Goal: Check status: Check status

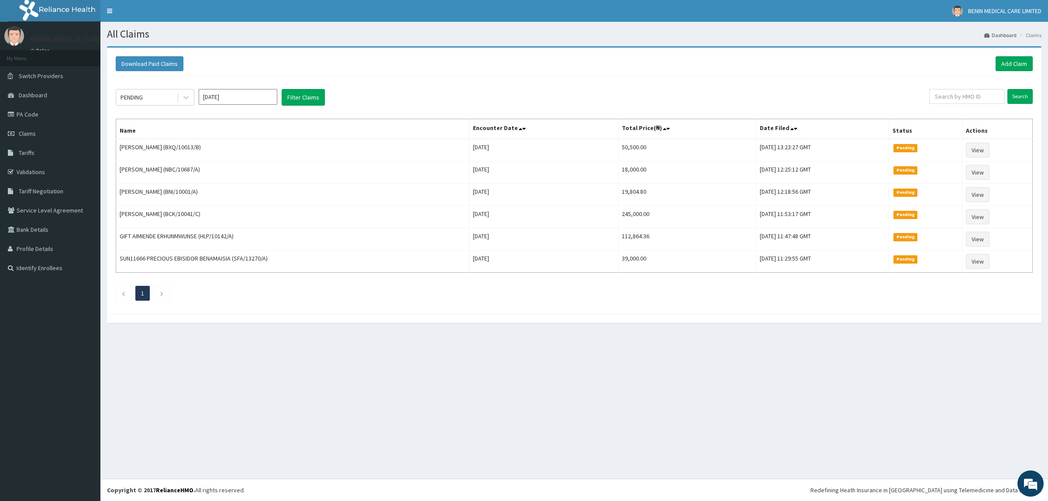
click at [261, 96] on input "Oct 2025" at bounding box center [238, 97] width 79 height 16
click at [261, 169] on div "Sep" at bounding box center [263, 170] width 17 height 16
type input "Sep 2025"
click at [184, 97] on icon at bounding box center [185, 98] width 5 height 3
click at [172, 169] on div "Paid" at bounding box center [155, 166] width 79 height 16
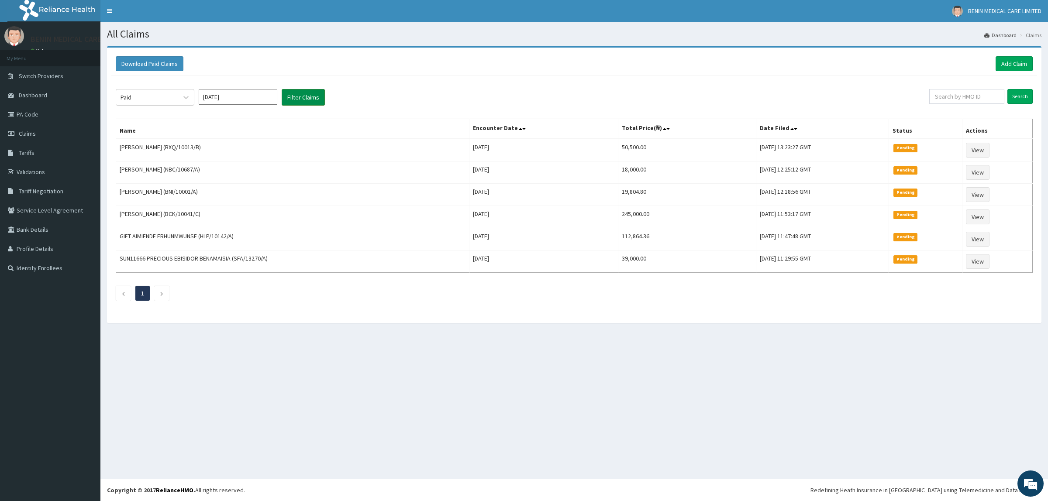
click at [293, 102] on button "Filter Claims" at bounding box center [303, 97] width 43 height 17
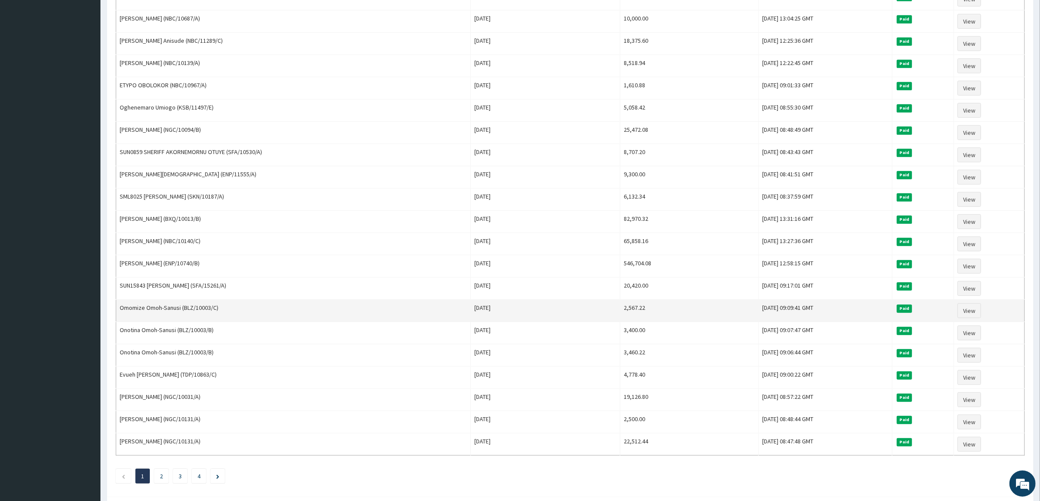
scroll to position [855, 0]
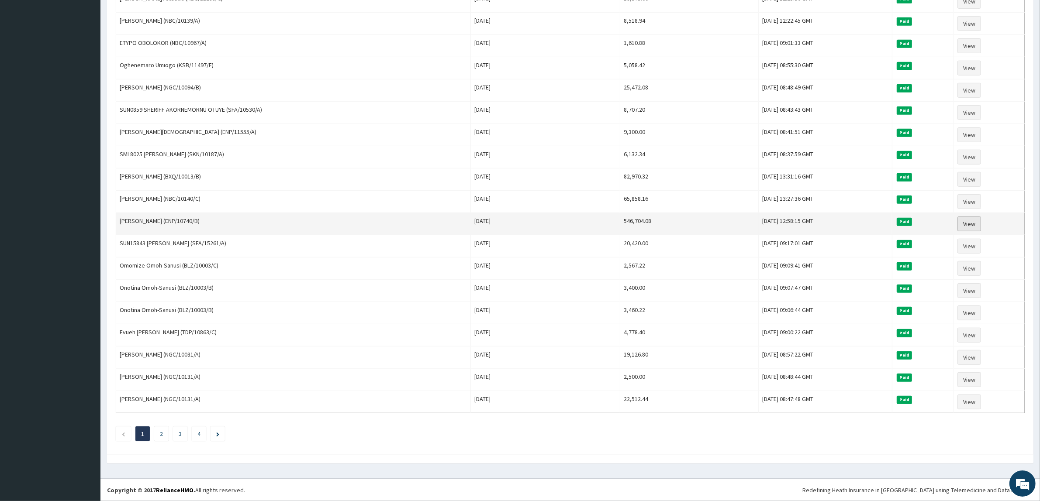
click at [968, 217] on link "View" at bounding box center [969, 224] width 24 height 15
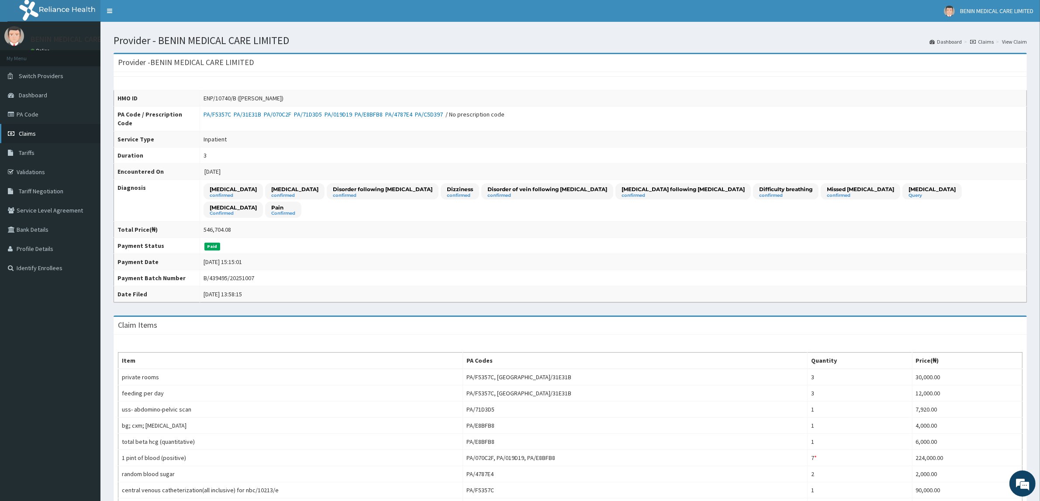
click at [34, 132] on span "Claims" at bounding box center [27, 134] width 17 height 8
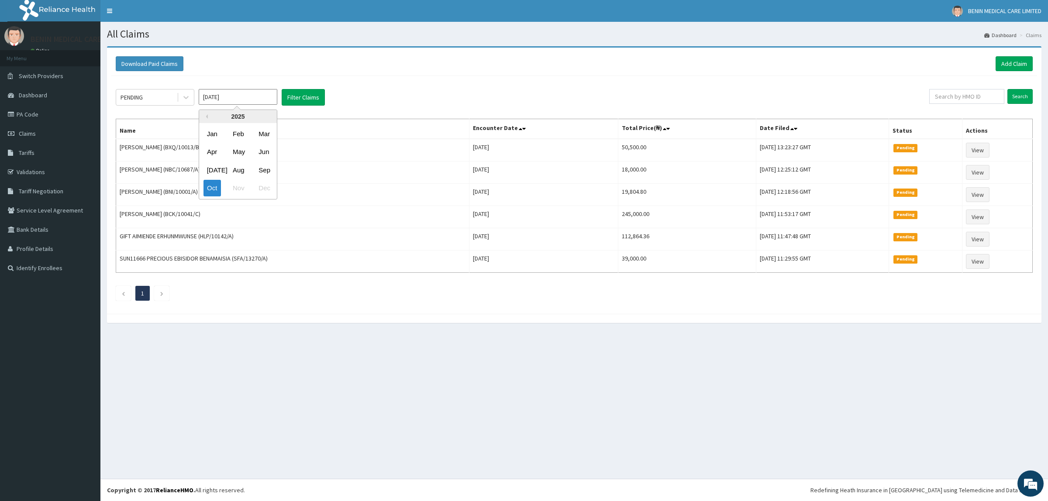
click at [248, 95] on input "Oct 2025" at bounding box center [238, 97] width 79 height 16
click at [263, 167] on div "Sep" at bounding box center [263, 170] width 17 height 16
type input "Sep 2025"
click at [189, 97] on icon at bounding box center [186, 97] width 9 height 9
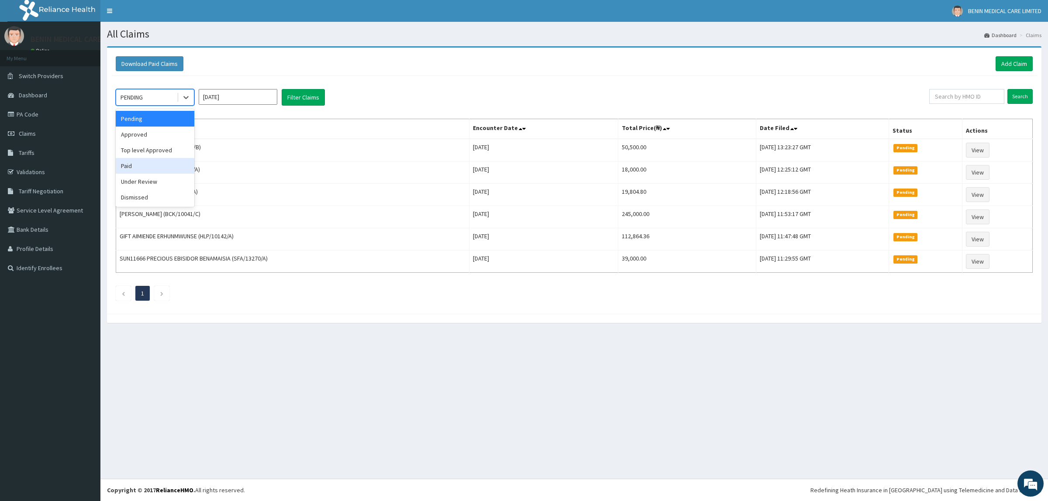
click at [153, 168] on div "Paid" at bounding box center [155, 166] width 79 height 16
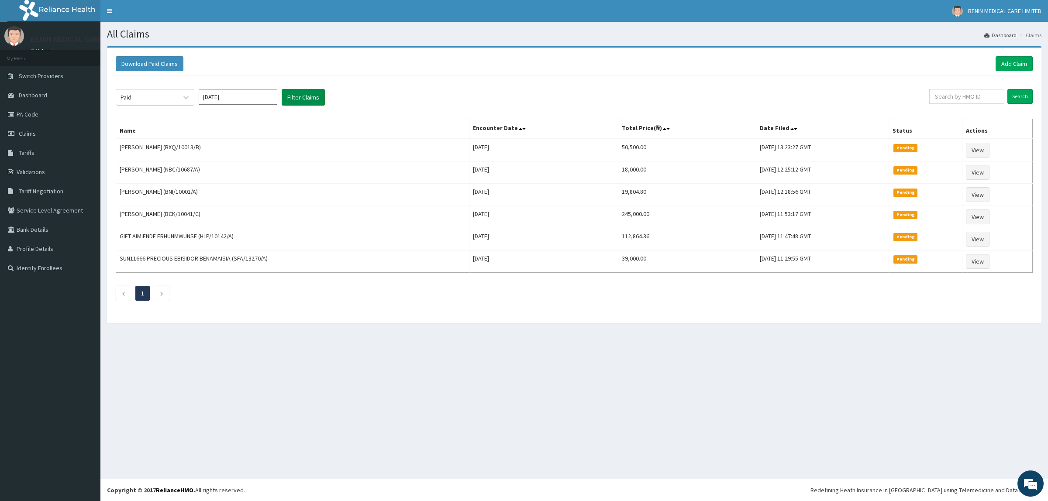
click at [292, 93] on button "Filter Claims" at bounding box center [303, 97] width 43 height 17
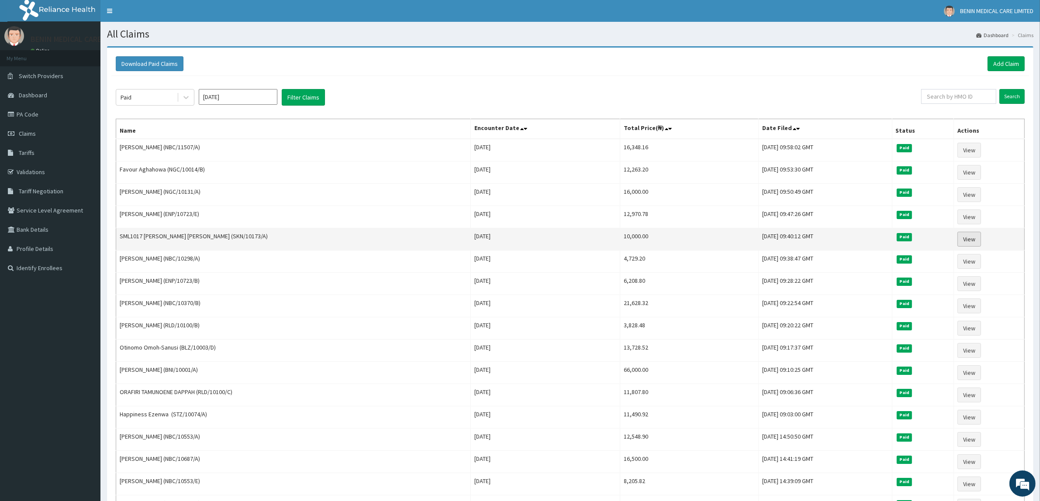
click at [963, 242] on link "View" at bounding box center [969, 239] width 24 height 15
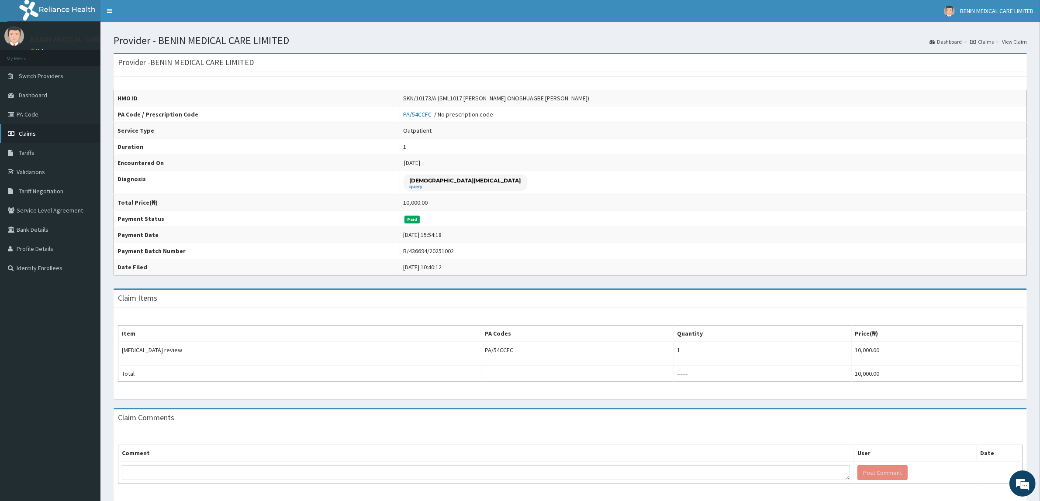
click at [29, 130] on span "Claims" at bounding box center [27, 134] width 17 height 8
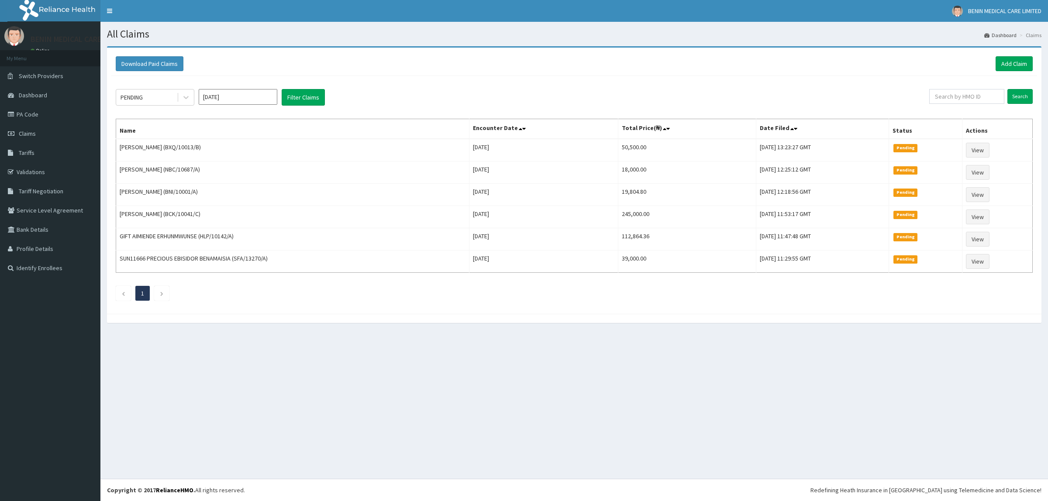
click at [183, 97] on icon at bounding box center [185, 98] width 5 height 3
click at [269, 97] on input "Oct 2025" at bounding box center [238, 97] width 79 height 16
click at [269, 164] on div "Sep" at bounding box center [263, 170] width 17 height 16
type input "Sep 2025"
click at [188, 95] on icon at bounding box center [186, 97] width 9 height 9
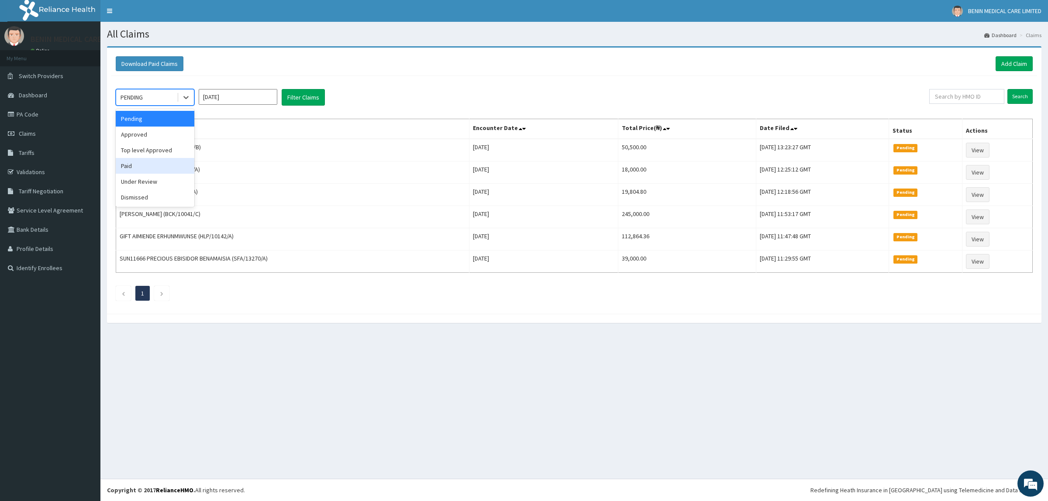
drag, startPoint x: 171, startPoint y: 161, endPoint x: 283, endPoint y: 121, distance: 118.5
click at [181, 160] on div "Paid" at bounding box center [155, 166] width 79 height 16
click at [289, 97] on button "Filter Claims" at bounding box center [303, 97] width 43 height 17
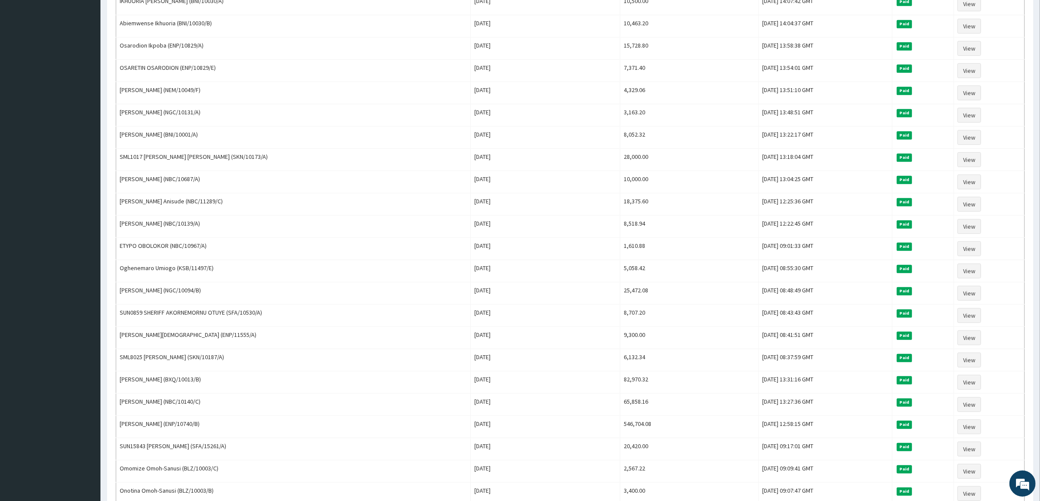
scroll to position [855, 0]
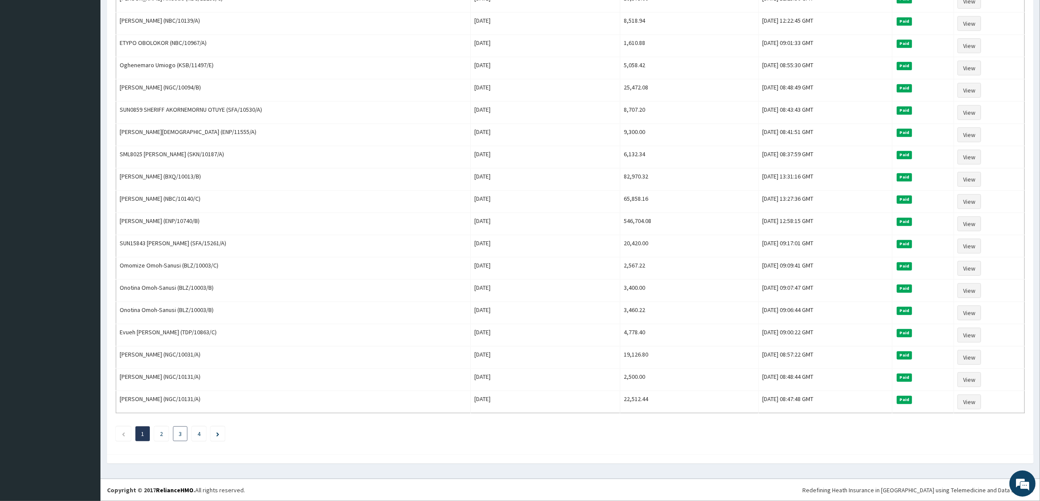
click at [184, 434] on li "3" at bounding box center [180, 434] width 14 height 15
click at [179, 437] on link "3" at bounding box center [180, 434] width 3 height 8
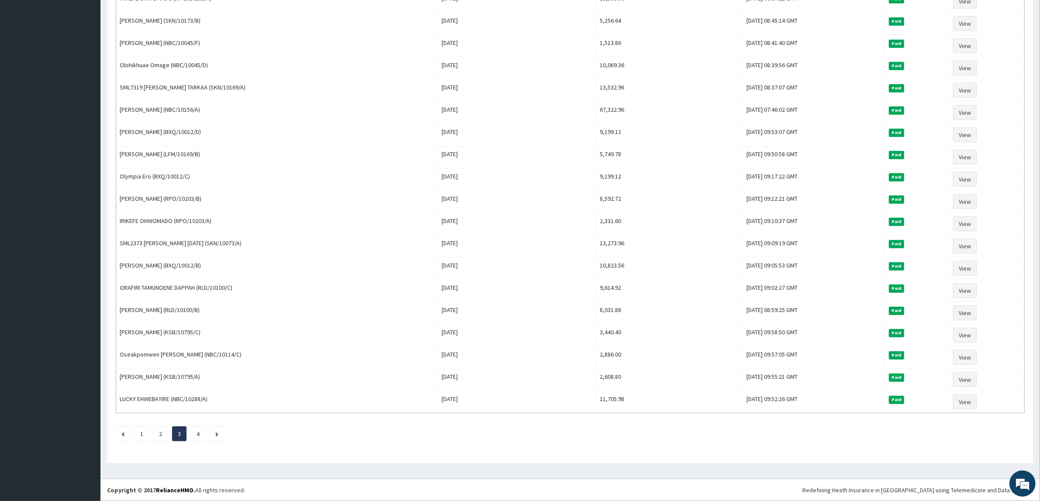
scroll to position [145, 0]
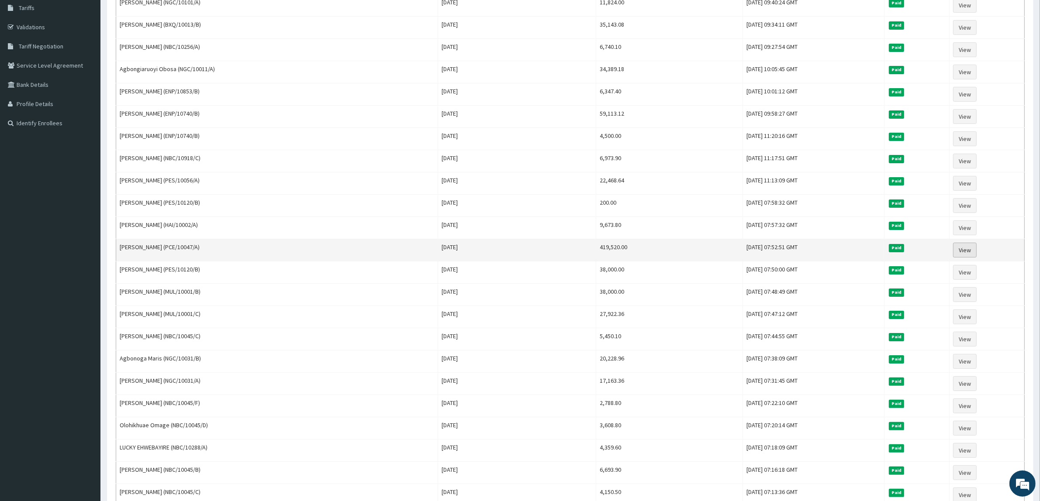
click at [970, 256] on link "View" at bounding box center [965, 250] width 24 height 15
